Goal: Information Seeking & Learning: Compare options

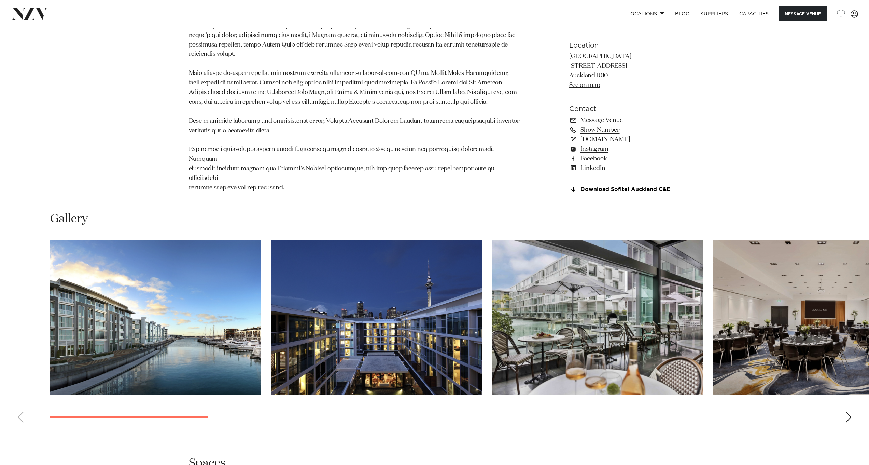
scroll to position [485, 0]
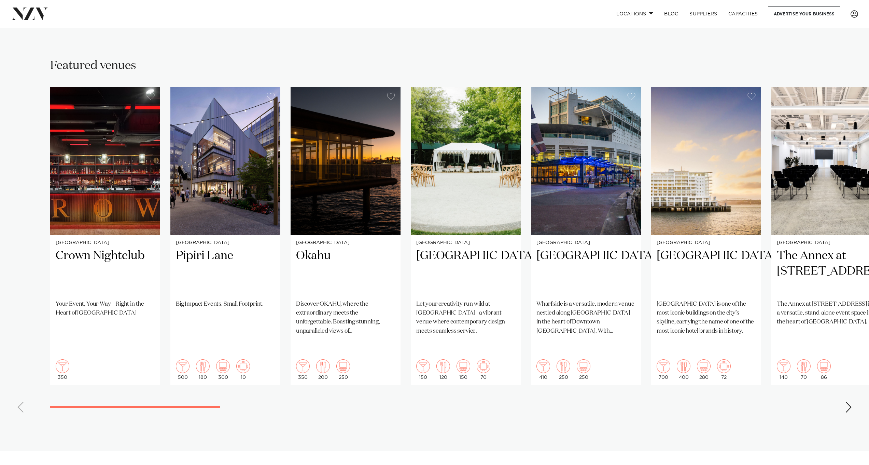
scroll to position [383, 0]
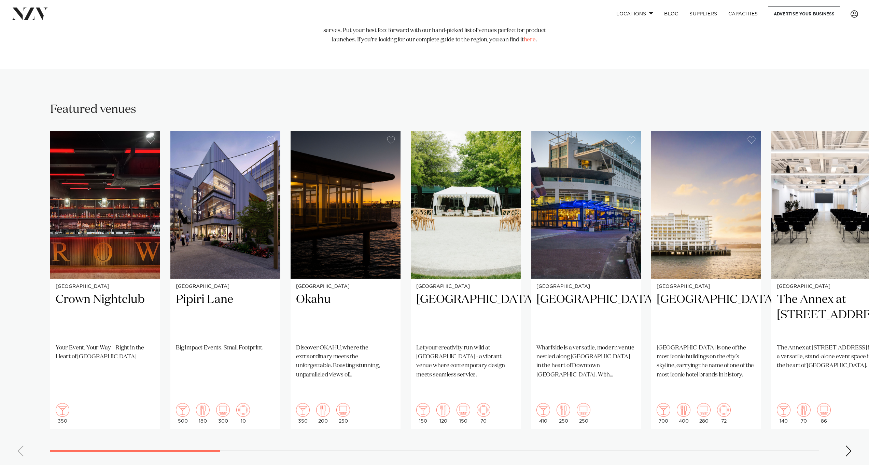
click at [847, 445] on div "Next slide" at bounding box center [849, 450] width 7 height 11
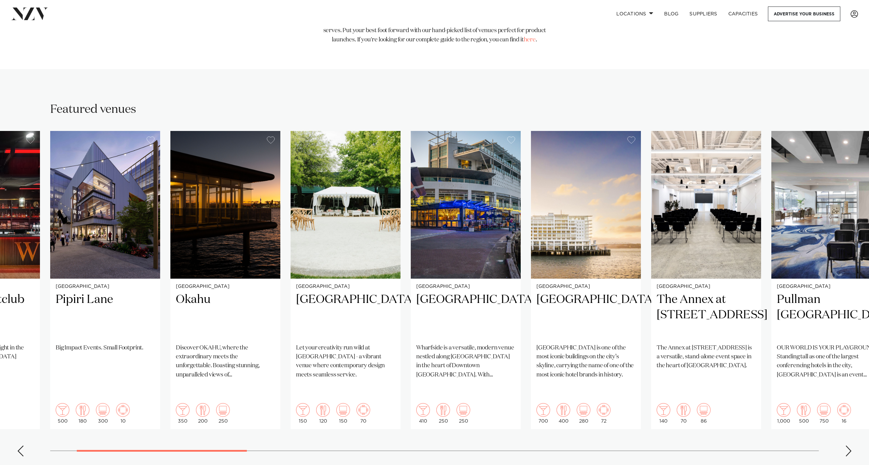
click at [847, 445] on div "Next slide" at bounding box center [849, 450] width 7 height 11
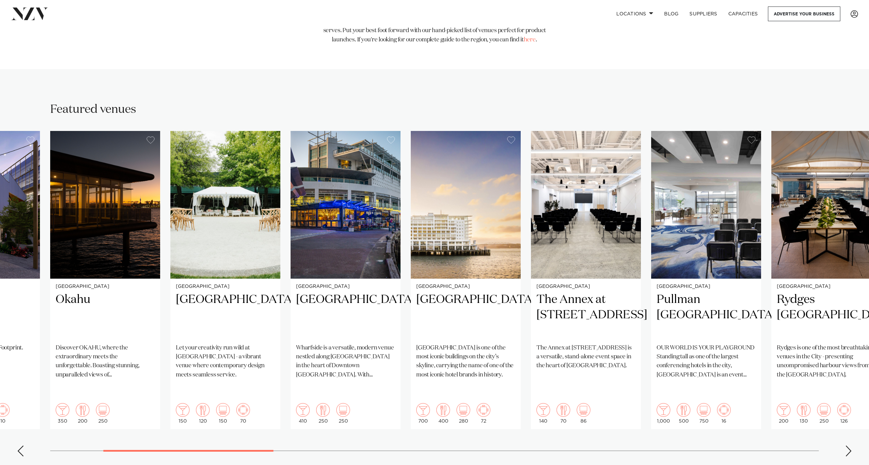
click at [847, 445] on div "Next slide" at bounding box center [849, 450] width 7 height 11
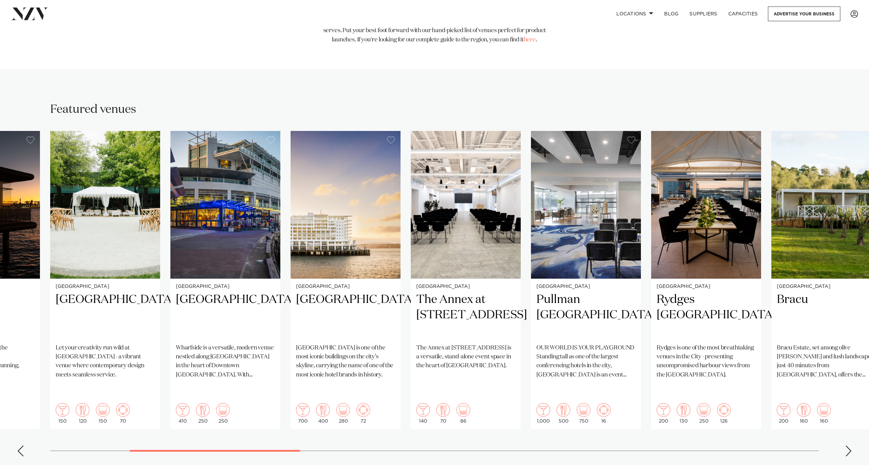
click at [846, 445] on div "Next slide" at bounding box center [849, 450] width 7 height 11
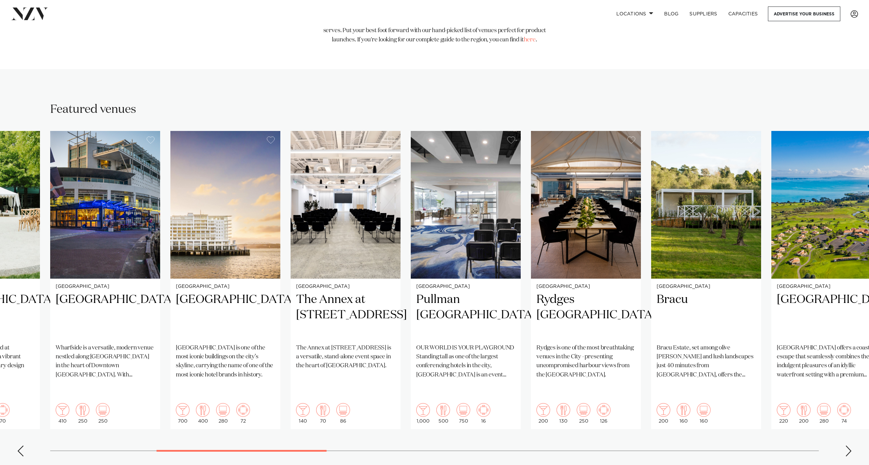
click at [846, 445] on div "Next slide" at bounding box center [849, 450] width 7 height 11
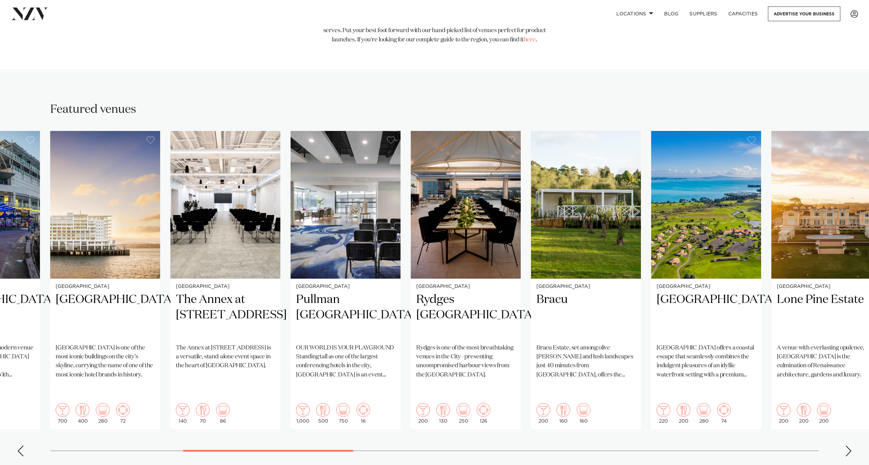
click at [846, 445] on div "Next slide" at bounding box center [849, 450] width 7 height 11
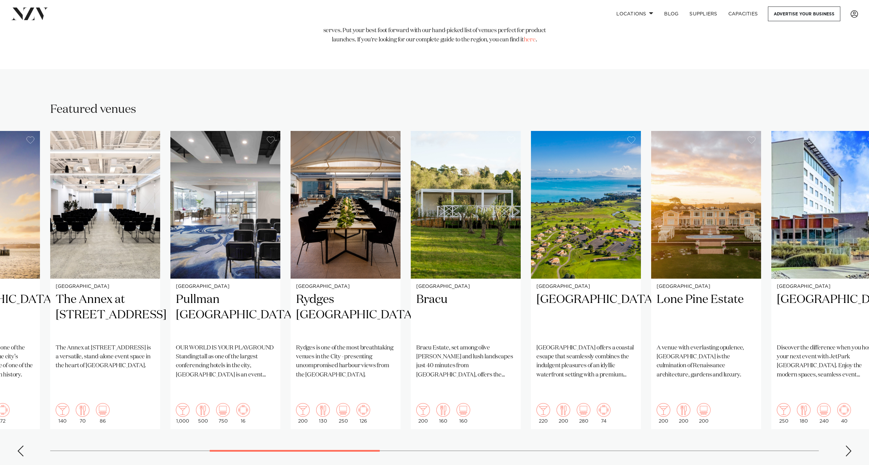
click at [846, 445] on div "Next slide" at bounding box center [849, 450] width 7 height 11
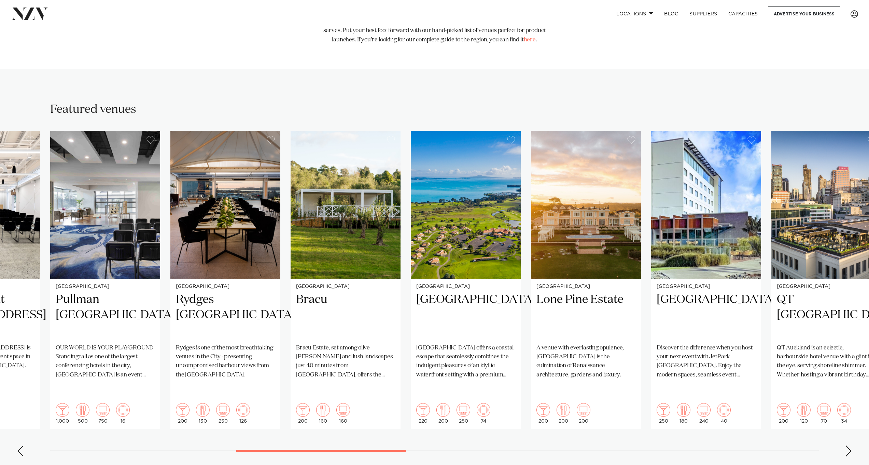
click at [846, 445] on div "Next slide" at bounding box center [849, 450] width 7 height 11
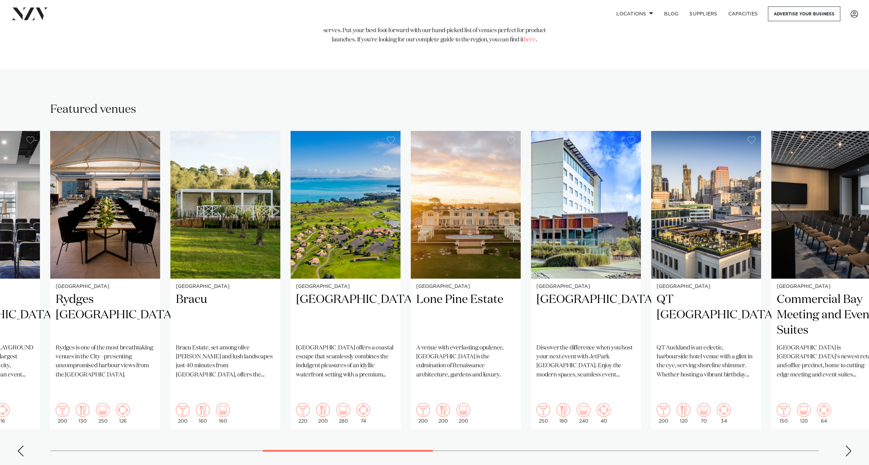
click at [846, 445] on div "Next slide" at bounding box center [849, 450] width 7 height 11
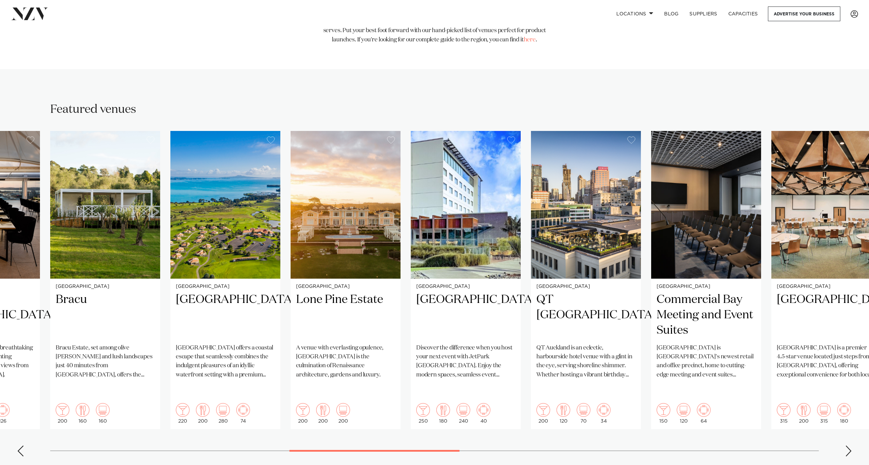
click at [846, 445] on div "Next slide" at bounding box center [849, 450] width 7 height 11
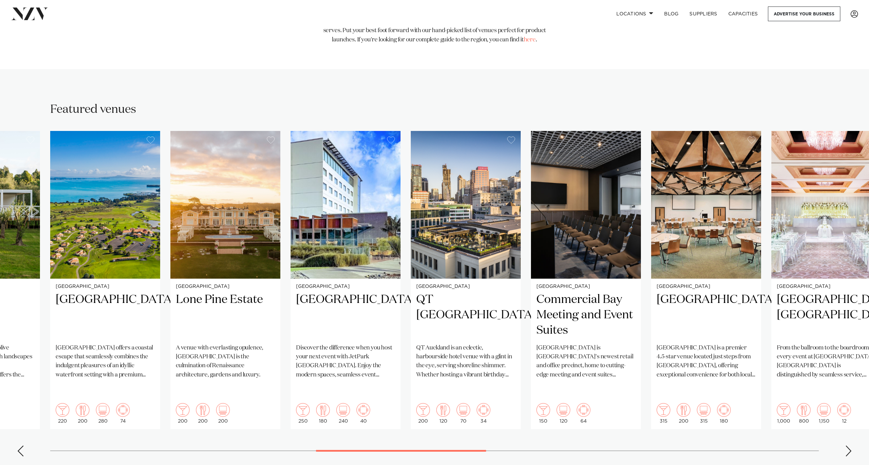
click at [846, 445] on div "Next slide" at bounding box center [849, 450] width 7 height 11
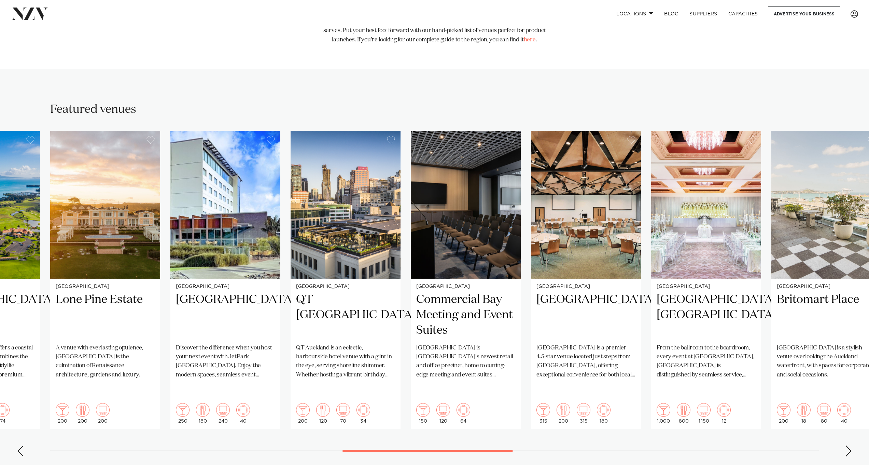
click at [846, 445] on div "Next slide" at bounding box center [849, 450] width 7 height 11
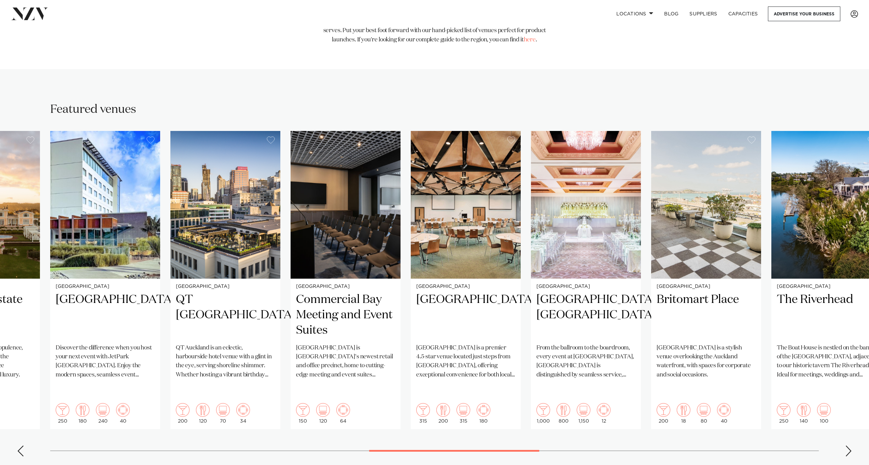
click at [846, 445] on div "Next slide" at bounding box center [849, 450] width 7 height 11
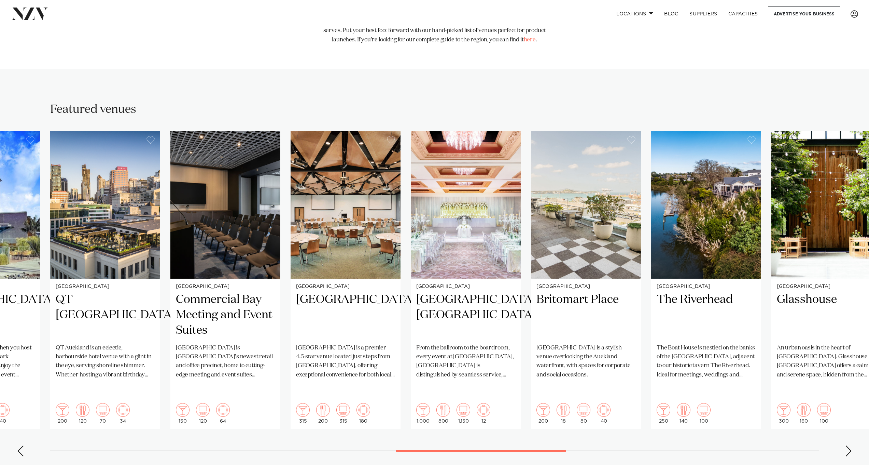
click at [846, 445] on div "Next slide" at bounding box center [849, 450] width 7 height 11
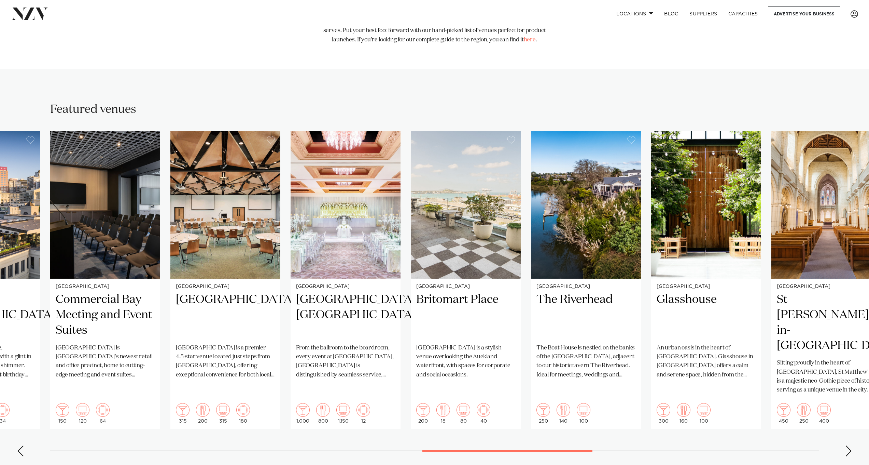
click at [846, 445] on div "Next slide" at bounding box center [849, 450] width 7 height 11
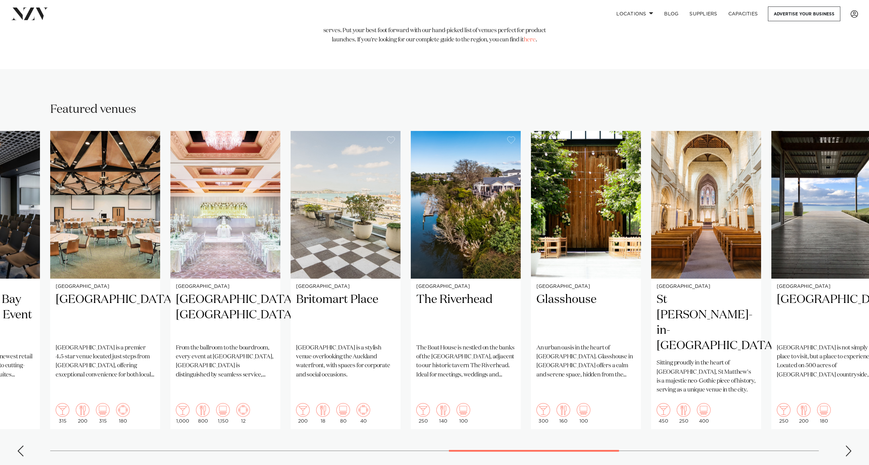
click at [846, 445] on div "Next slide" at bounding box center [849, 450] width 7 height 11
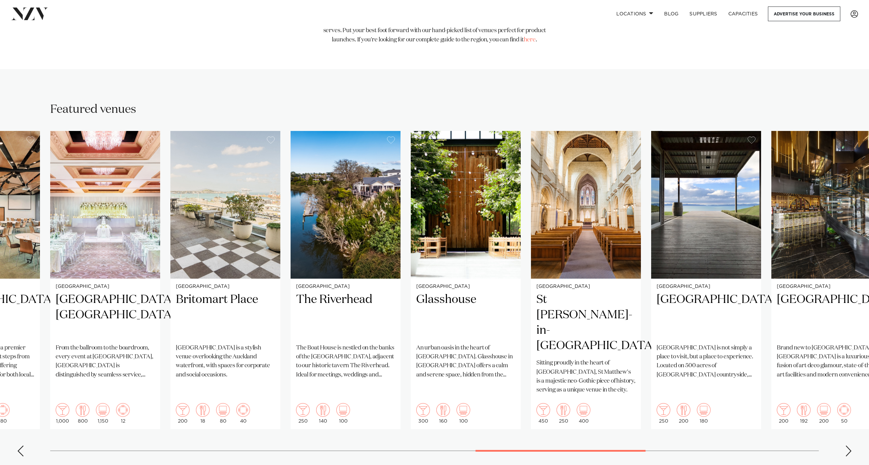
click at [846, 445] on div "Next slide" at bounding box center [849, 450] width 7 height 11
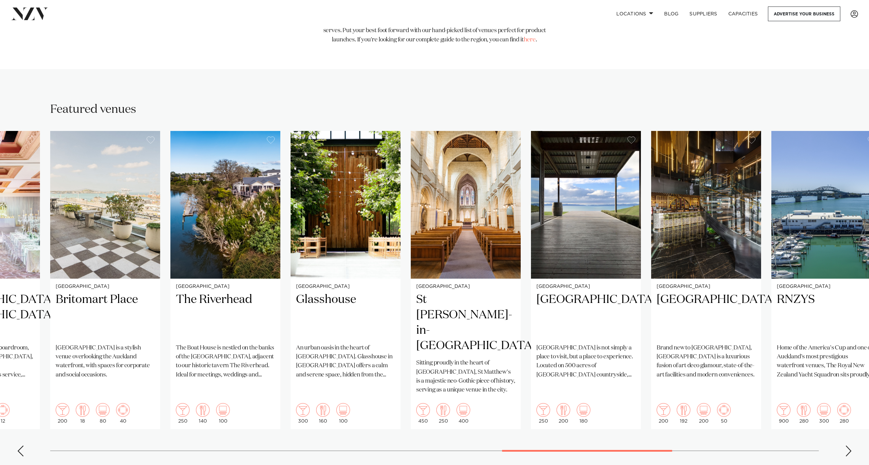
click at [846, 445] on div "Next slide" at bounding box center [849, 450] width 7 height 11
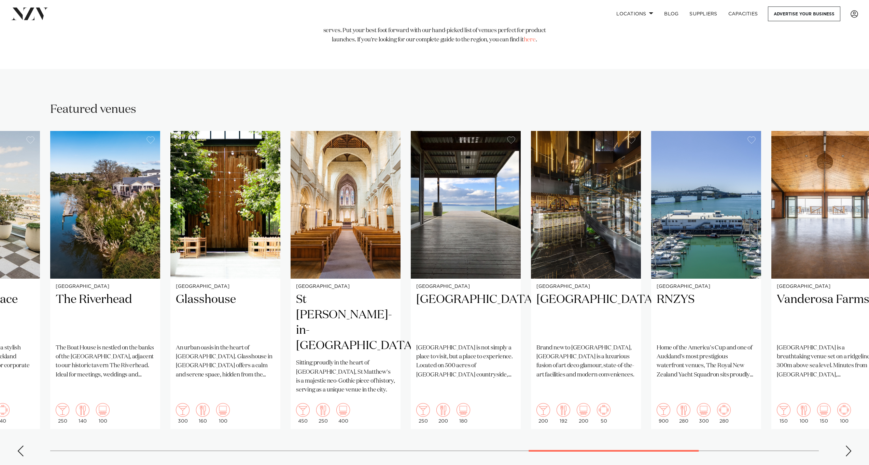
click at [846, 445] on div "Next slide" at bounding box center [849, 450] width 7 height 11
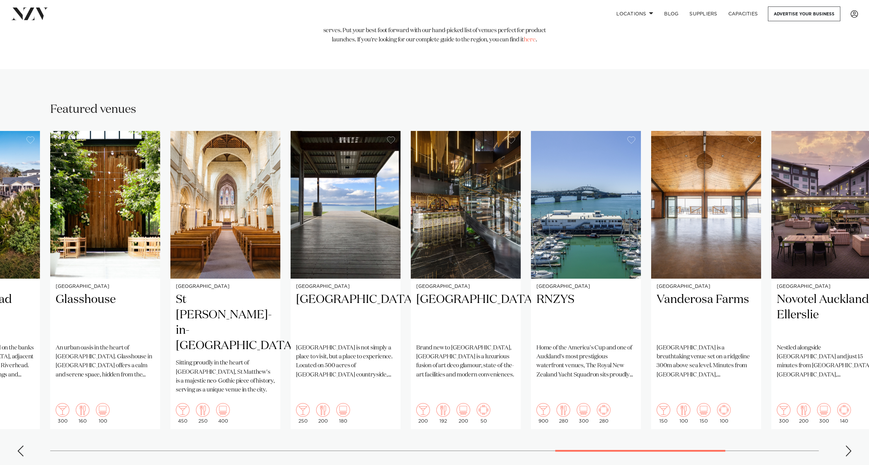
click at [843, 410] on swiper-container "Auckland Crown Nightclub Your Event, Your Way – Right in the Heart of Auckland …" at bounding box center [434, 296] width 869 height 331
click at [846, 445] on div "Next slide" at bounding box center [849, 450] width 7 height 11
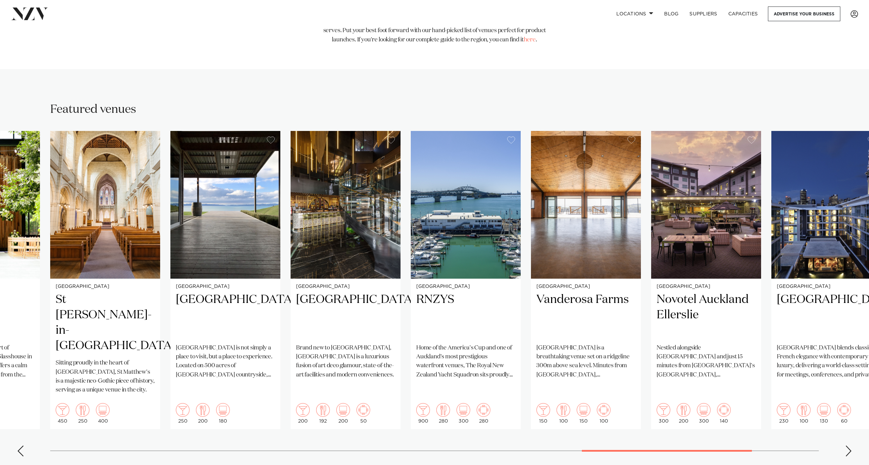
click at [846, 445] on div "Next slide" at bounding box center [849, 450] width 7 height 11
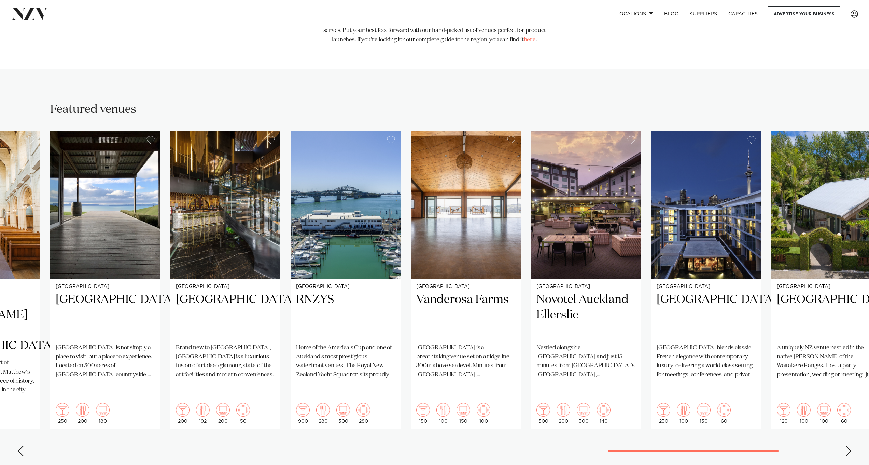
click at [847, 445] on div "Next slide" at bounding box center [849, 450] width 7 height 11
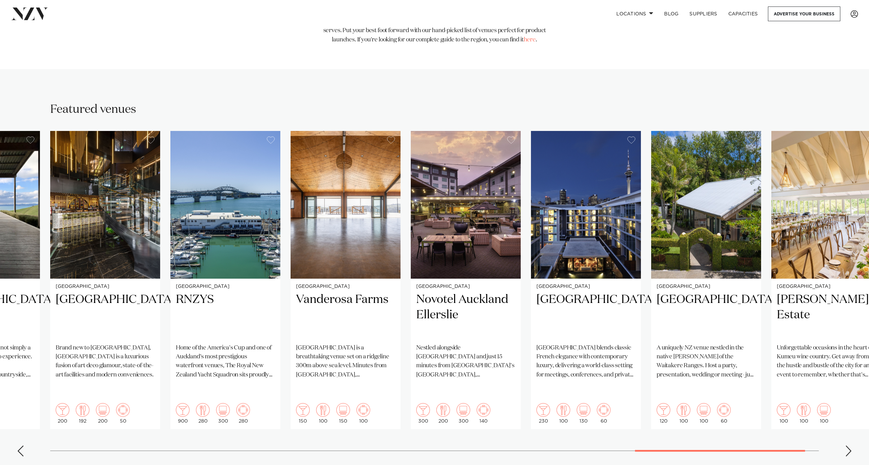
click at [848, 445] on div "Next slide" at bounding box center [849, 450] width 7 height 11
